Goal: Find specific page/section: Find specific page/section

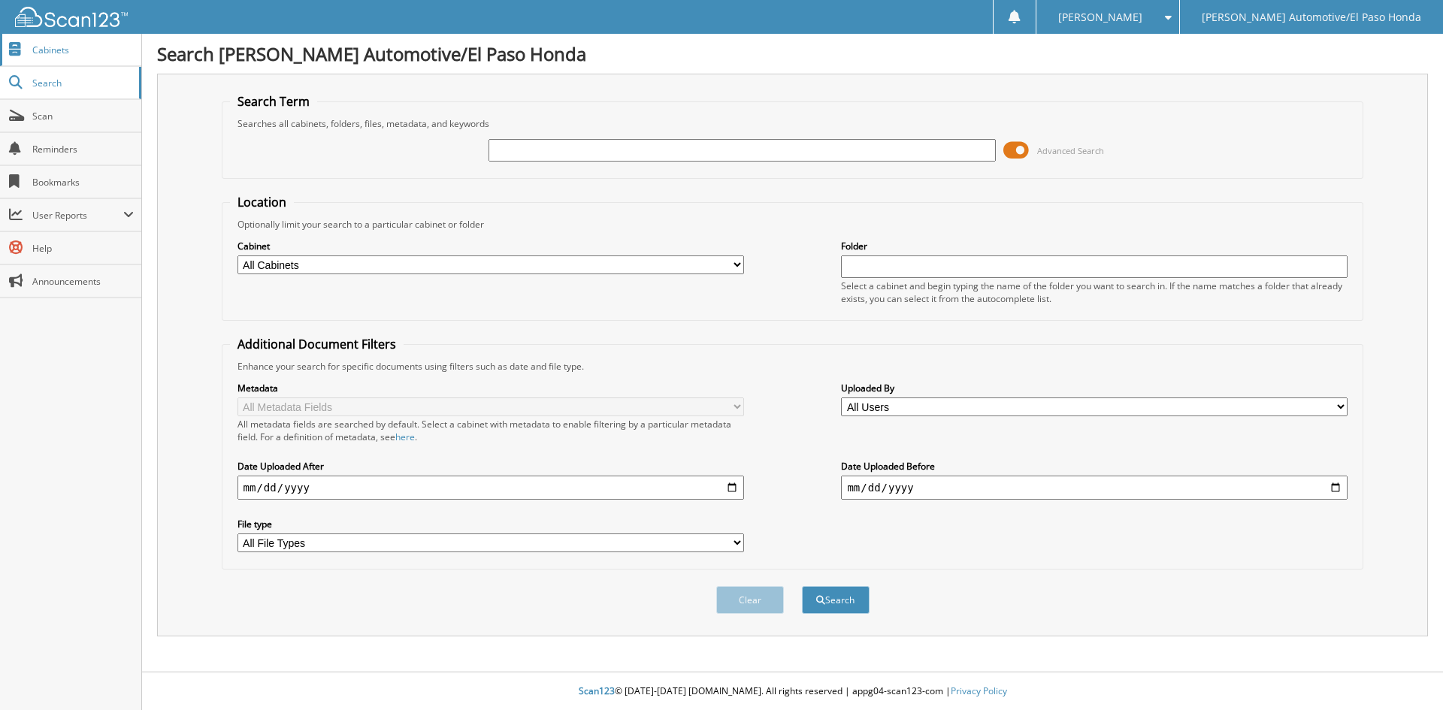
click at [61, 50] on span "Cabinets" at bounding box center [82, 50] width 101 height 13
type input "[PERSON_NAME]"
click at [802, 586] on button "Search" at bounding box center [836, 600] width 68 height 28
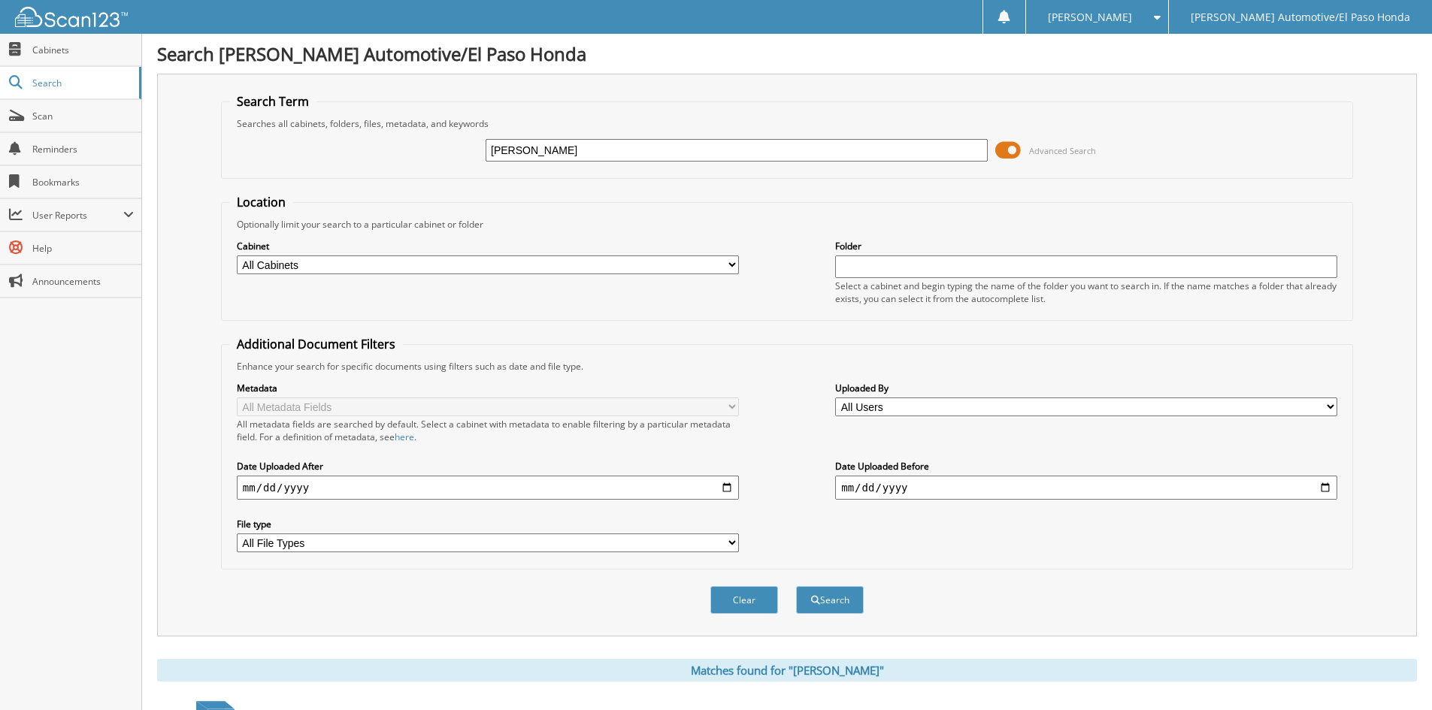
drag, startPoint x: 563, startPoint y: 149, endPoint x: 457, endPoint y: 127, distance: 108.2
click at [457, 134] on div "JAMES BAILEY Advanced Search" at bounding box center [786, 150] width 1115 height 41
type input "167816"
click at [843, 607] on button "Search" at bounding box center [830, 600] width 68 height 28
